Goal: Check status

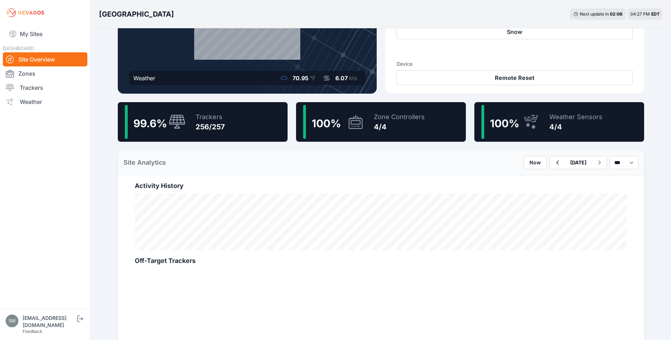
scroll to position [142, 0]
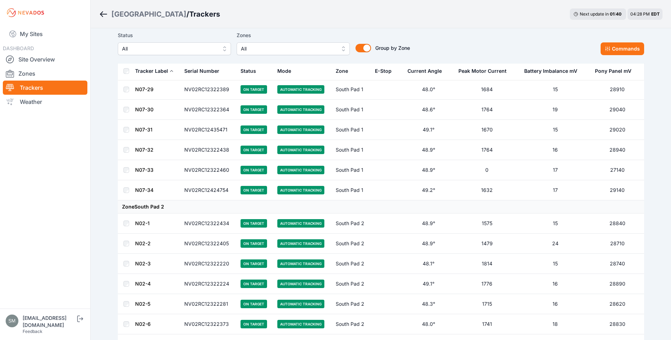
scroll to position [3916, 0]
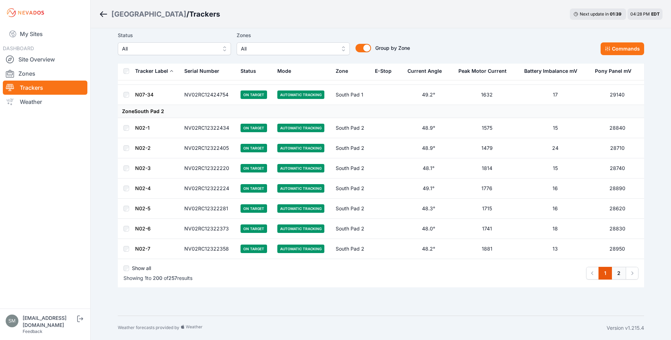
click at [616, 272] on link "2" at bounding box center [619, 273] width 15 height 13
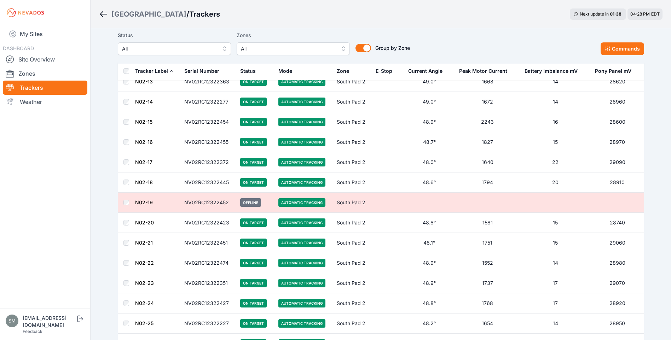
scroll to position [142, 0]
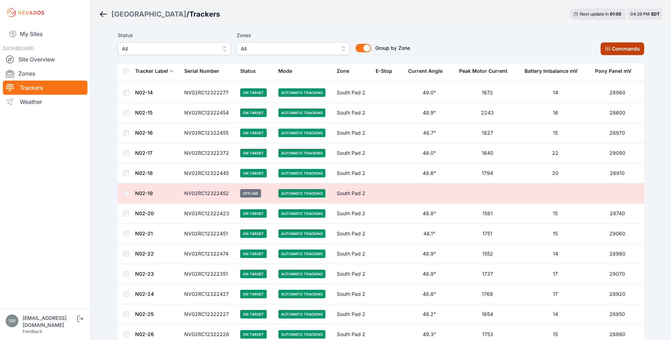
click at [617, 52] on button "Commands" at bounding box center [623, 48] width 44 height 13
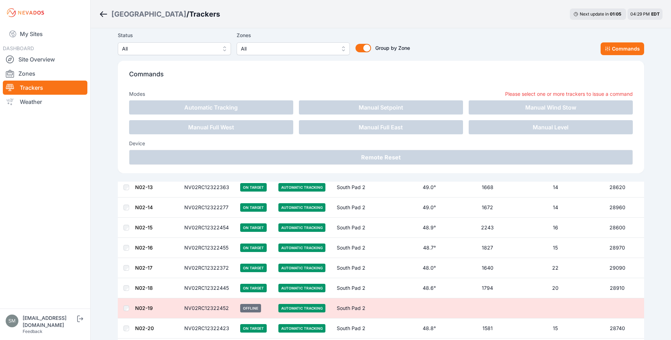
scroll to position [260, 0]
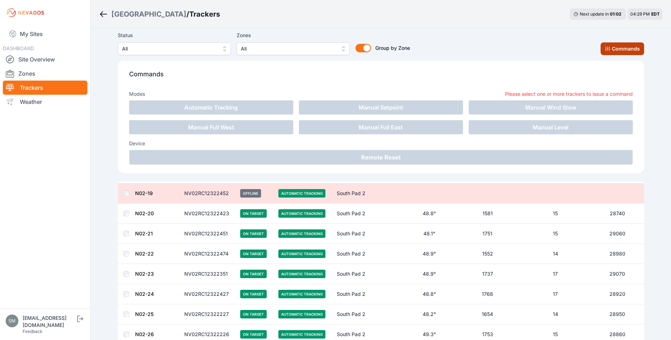
click at [627, 50] on button "Commands" at bounding box center [623, 48] width 44 height 13
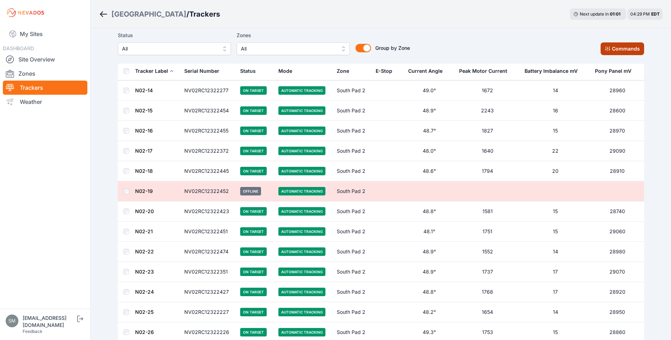
scroll to position [142, 0]
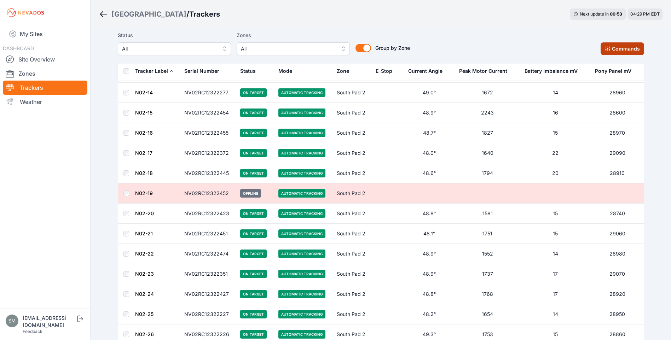
click at [619, 48] on button "Commands" at bounding box center [623, 48] width 44 height 13
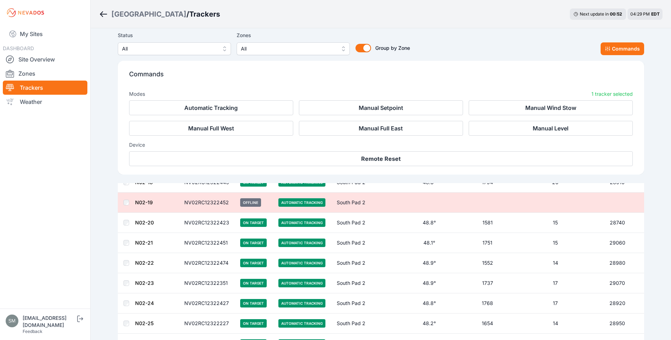
scroll to position [261, 0]
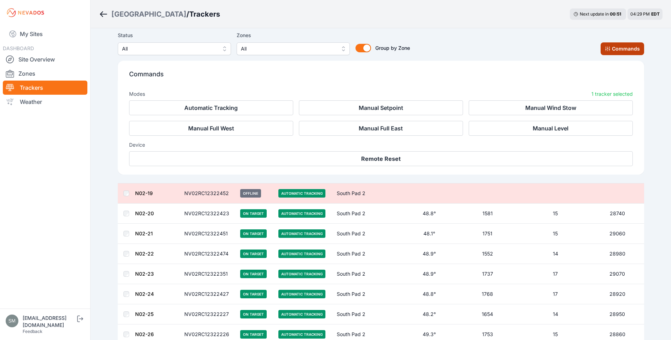
click at [616, 50] on button "Commands" at bounding box center [623, 48] width 44 height 13
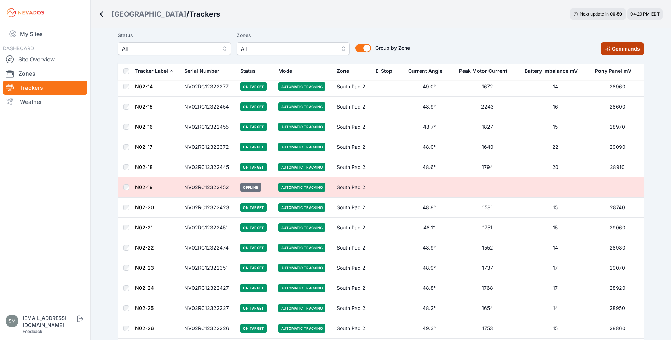
scroll to position [142, 0]
